Goal: Transaction & Acquisition: Book appointment/travel/reservation

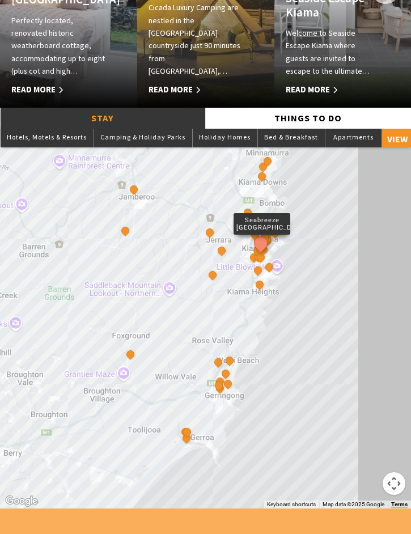
scroll to position [766, 0]
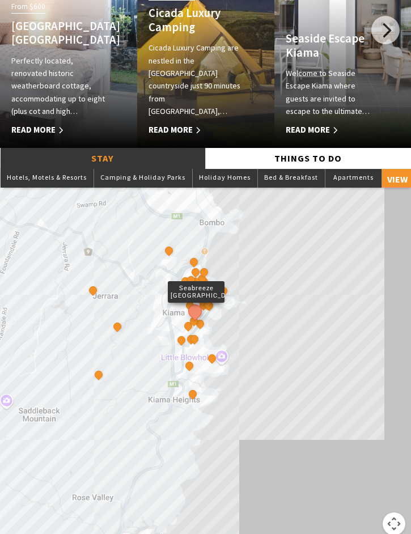
click at [202, 321] on button "See detail about Seabreeze Luxury Beach House" at bounding box center [194, 311] width 19 height 19
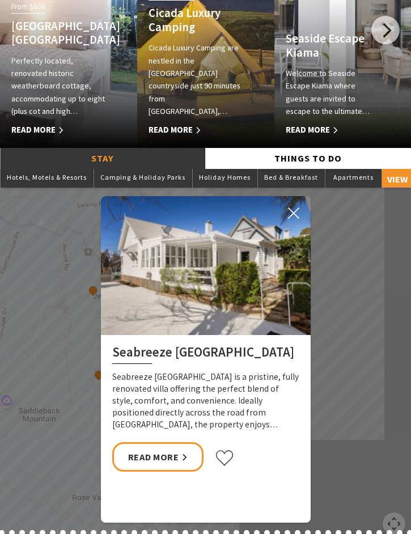
click at [289, 219] on icon at bounding box center [293, 212] width 11 height 11
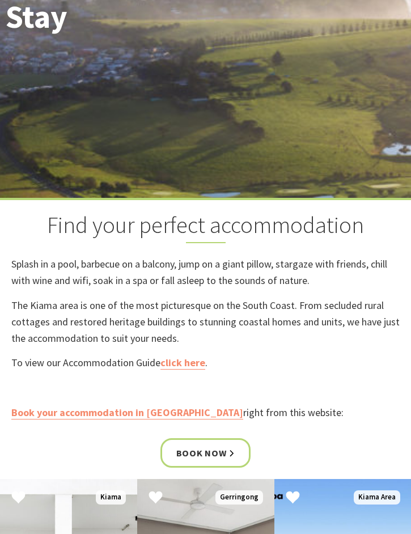
scroll to position [204, 0]
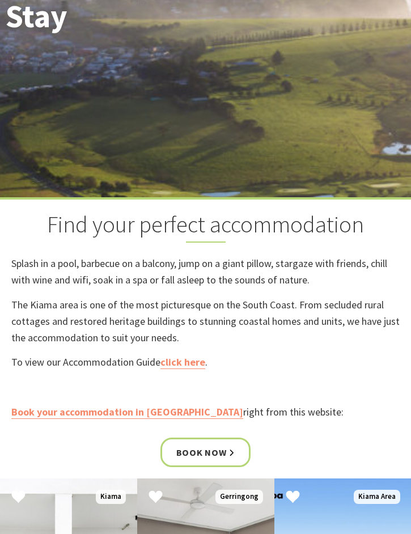
click at [230, 467] on link "Book now" at bounding box center [205, 452] width 91 height 29
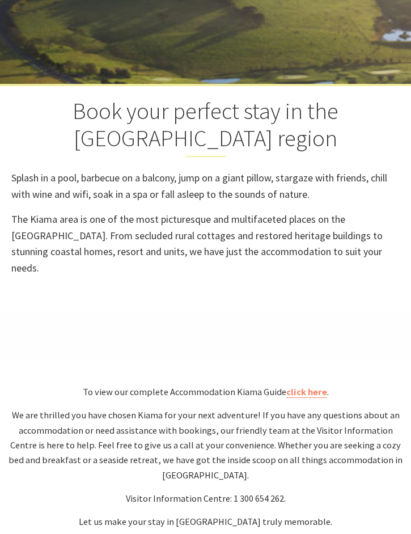
select select "3"
select select "2"
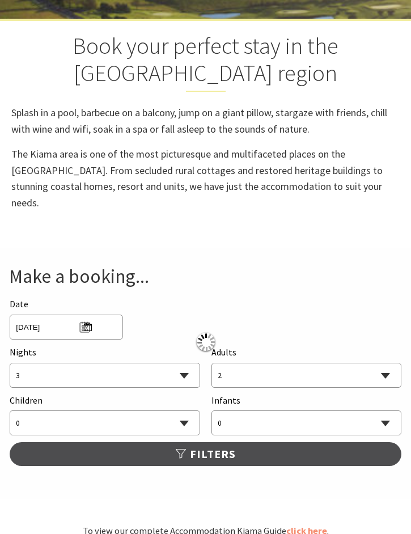
scroll to position [383, 0]
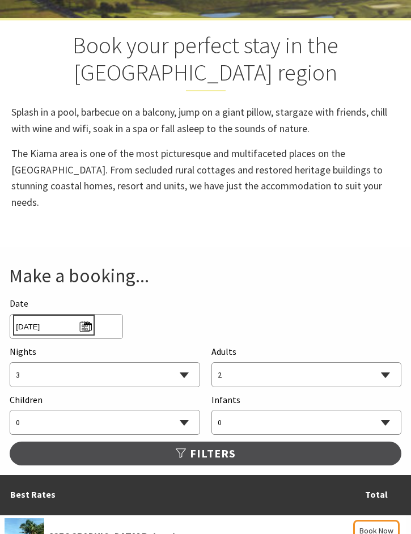
click at [90, 324] on span "Tue 30/09/2025" at bounding box center [53, 324] width 75 height 15
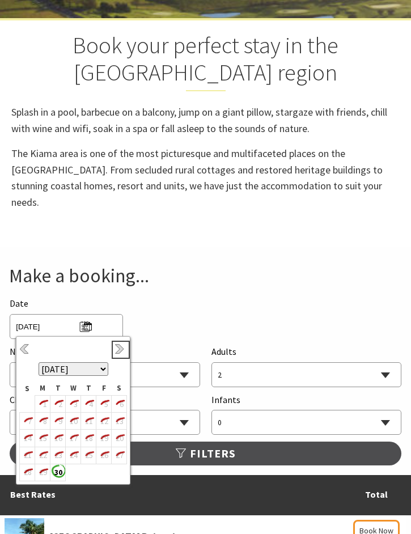
click at [121, 353] on link "Next" at bounding box center [121, 350] width 12 height 12
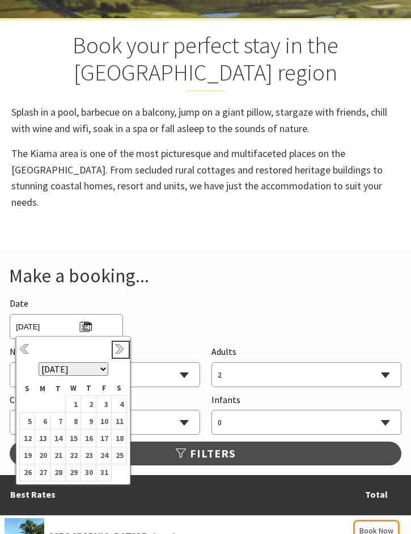
click at [124, 346] on link "Next" at bounding box center [121, 350] width 12 height 12
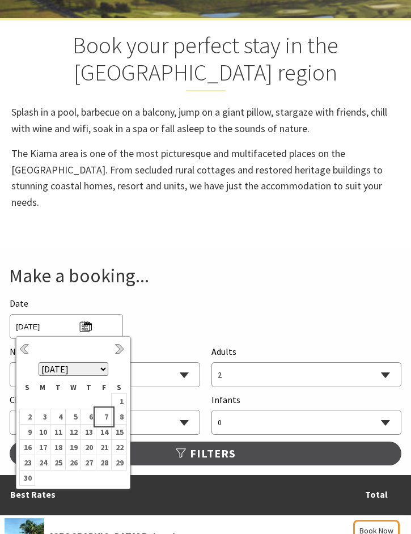
click at [111, 415] on b "7" at bounding box center [103, 416] width 15 height 15
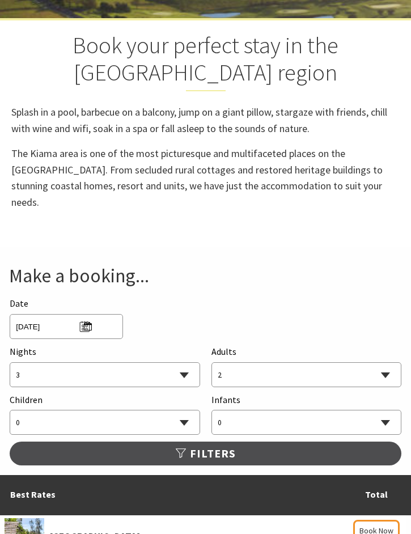
click at [179, 374] on select "1 2 3 4 5 6 7 8 9 10 11 12 13 14 15 16 17 18 19 20 21 22 23 24 25 26 27 28 29 30" at bounding box center [104, 375] width 189 height 25
select select "2"
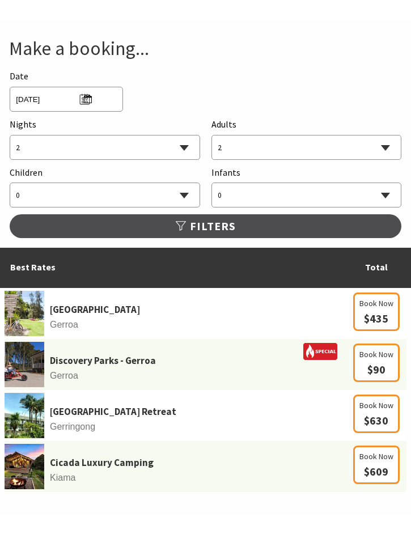
scroll to position [611, 0]
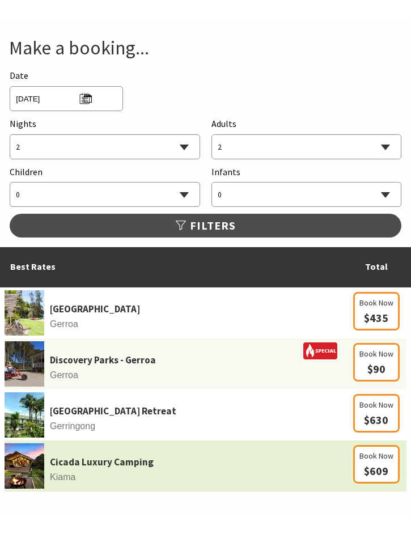
click at [180, 471] on td "Cicada Luxury Camping Kiama" at bounding box center [175, 465] width 341 height 51
click at [138, 466] on link "Cicada Luxury Camping" at bounding box center [102, 462] width 104 height 15
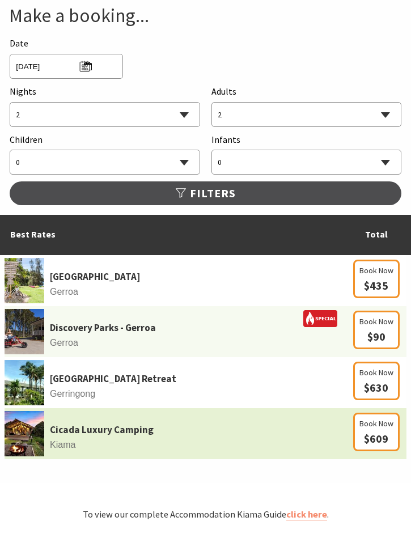
scroll to position [643, 0]
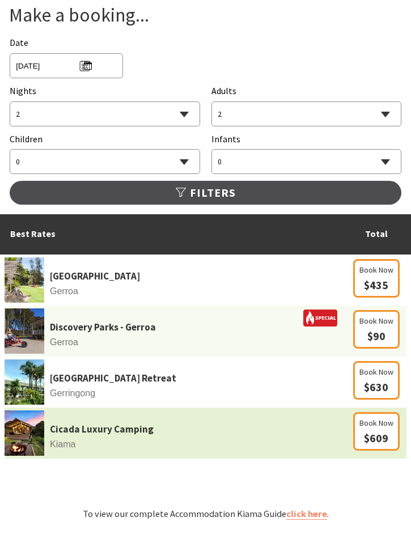
click at [300, 393] on span "Gerringong" at bounding box center [175, 393] width 341 height 15
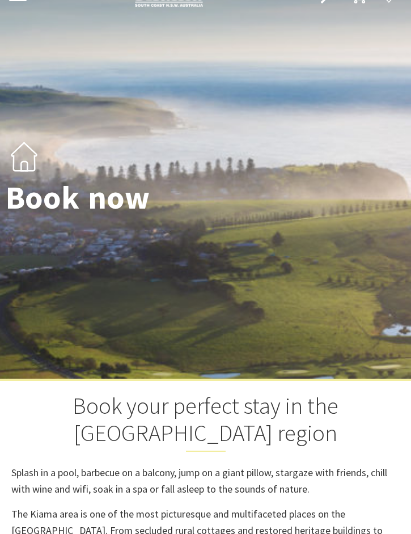
scroll to position [0, 0]
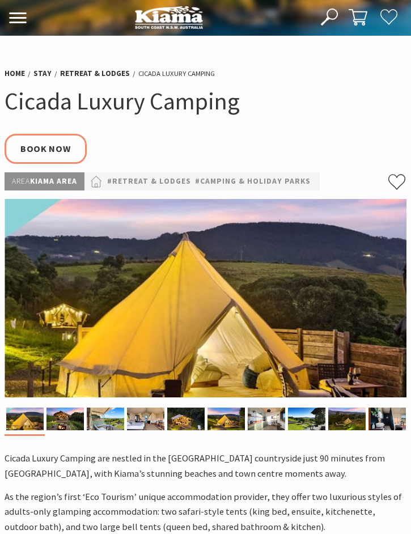
select select "2"
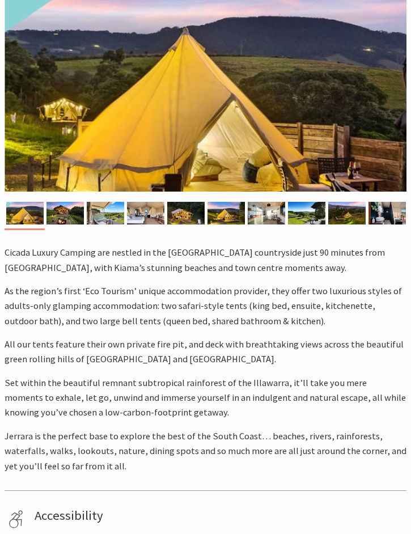
scroll to position [24, 0]
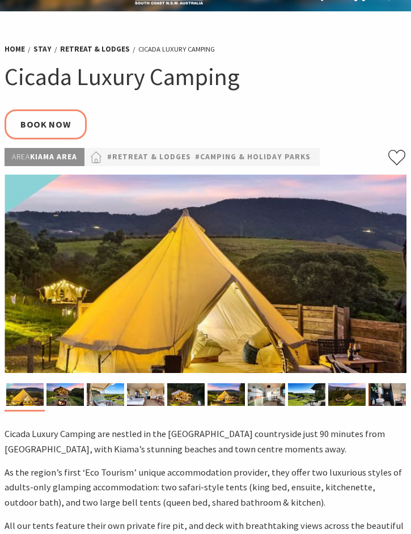
click at [330, 310] on img at bounding box center [206, 274] width 402 height 198
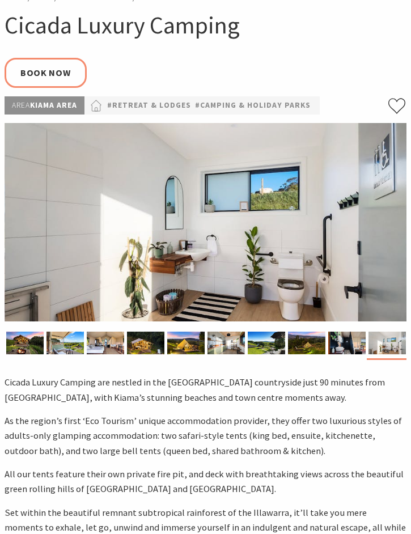
scroll to position [51, 0]
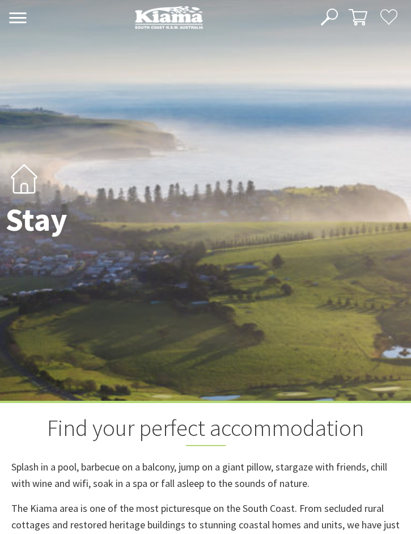
scroll to position [236, 0]
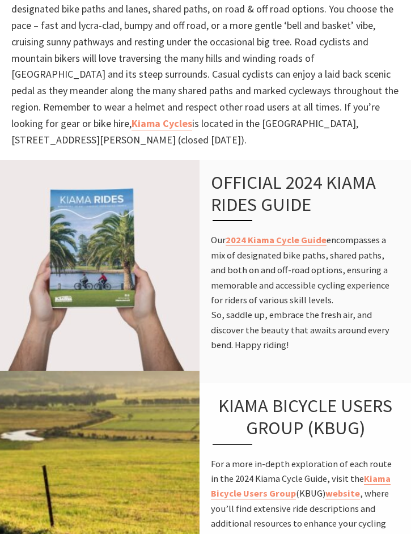
scroll to position [475, 0]
click at [303, 244] on link "2024 Kiama Cycle Guide" at bounding box center [276, 240] width 101 height 12
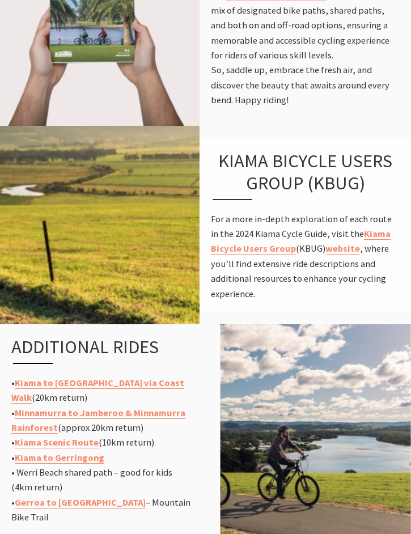
scroll to position [720, 0]
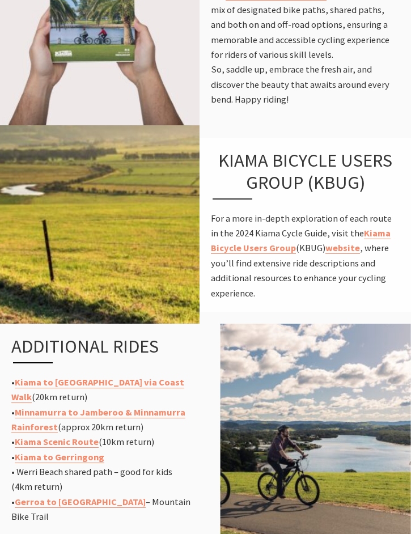
click at [166, 413] on link "Minnamurra to Jamberoo & Minnamurra Rainforest" at bounding box center [98, 419] width 174 height 27
